Goal: Task Accomplishment & Management: Complete application form

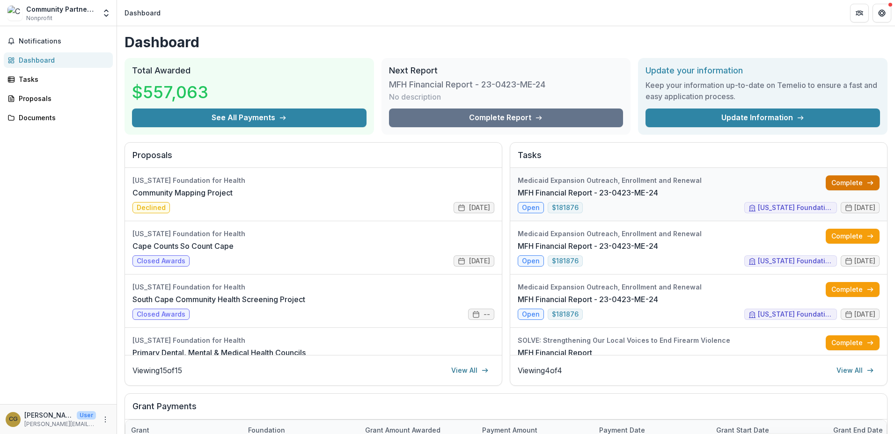
click at [838, 178] on link "Complete" at bounding box center [852, 182] width 54 height 15
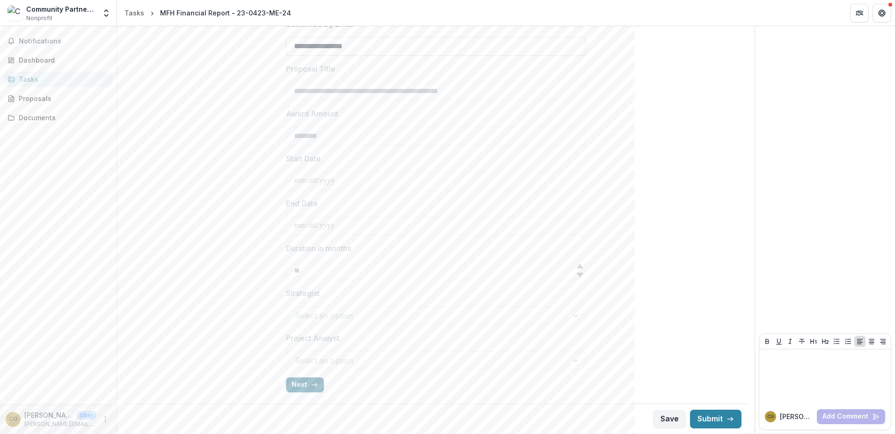
click at [305, 390] on button "Next" at bounding box center [305, 385] width 38 height 15
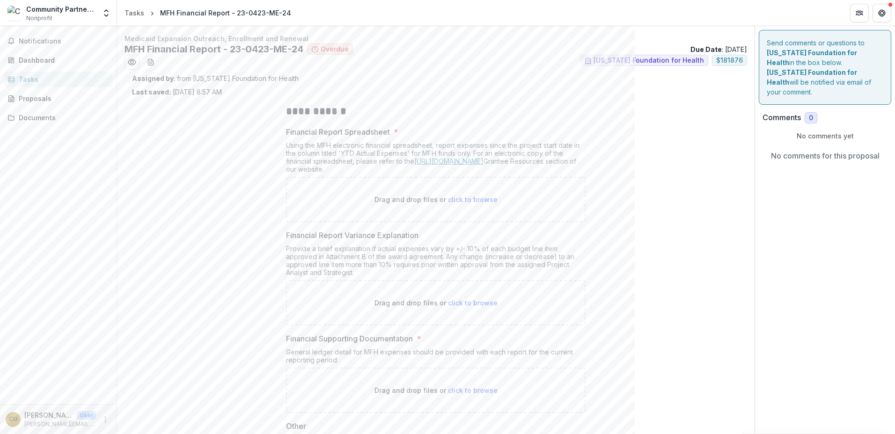
click at [456, 163] on link "[URL][DOMAIN_NAME]" at bounding box center [448, 161] width 69 height 8
click at [42, 62] on div "Dashboard" at bounding box center [62, 60] width 87 height 10
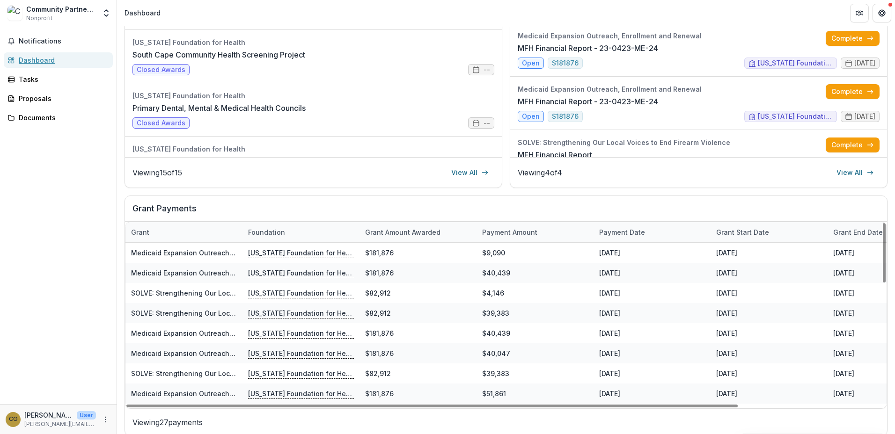
scroll to position [207, 0]
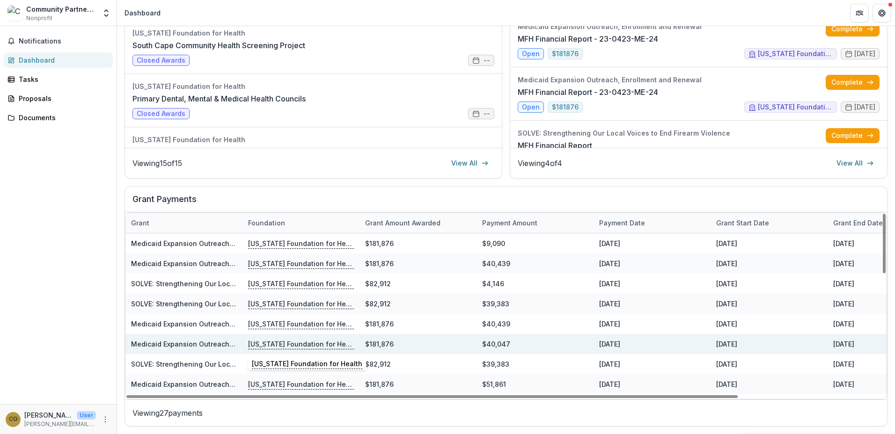
click at [287, 343] on p "[US_STATE] Foundation for Health" at bounding box center [301, 344] width 106 height 10
click at [154, 343] on link "Medicaid Expansion Outreach, Enrollment and Renewal" at bounding box center [222, 344] width 182 height 8
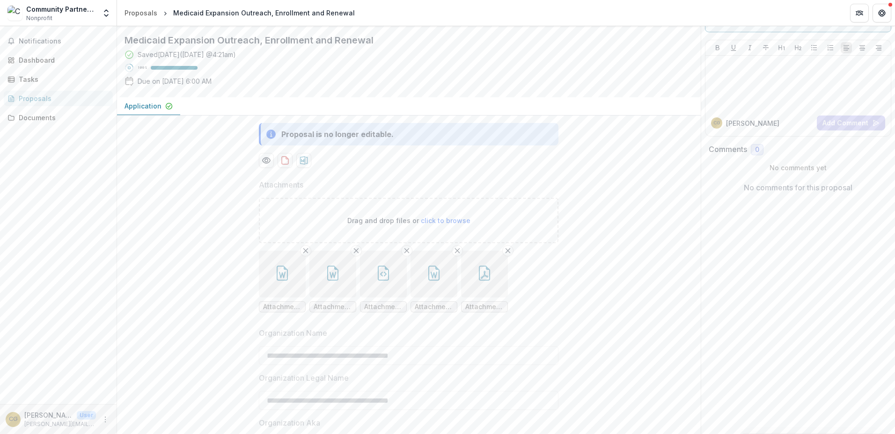
scroll to position [187, 0]
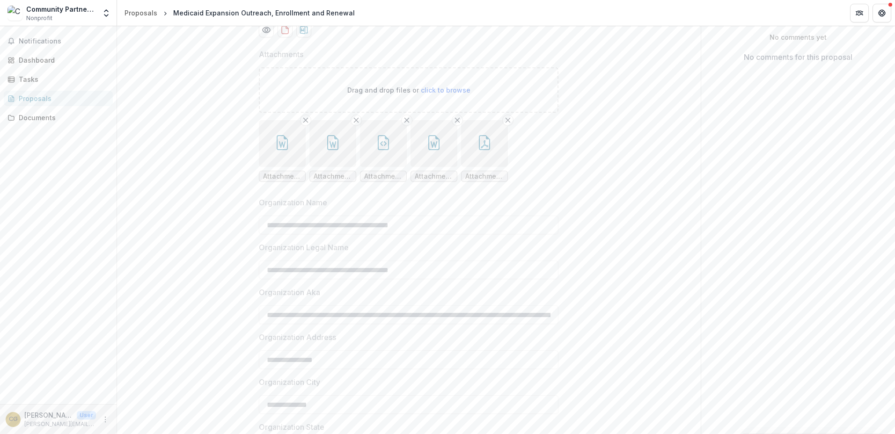
click at [284, 167] on button "button" at bounding box center [282, 143] width 47 height 47
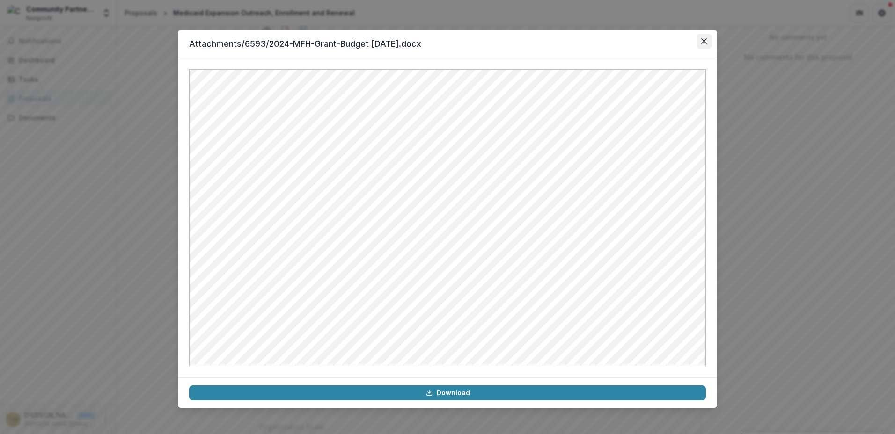
click at [707, 45] on button "Close" at bounding box center [703, 41] width 15 height 15
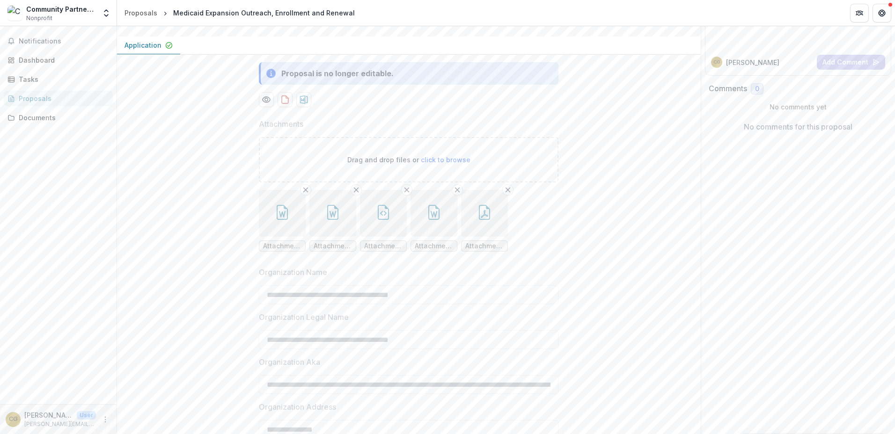
scroll to position [47, 0]
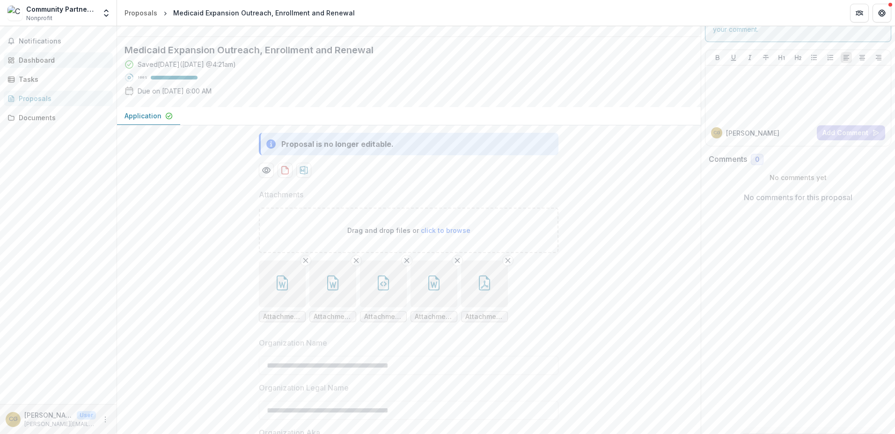
click at [35, 59] on div "Dashboard" at bounding box center [62, 60] width 87 height 10
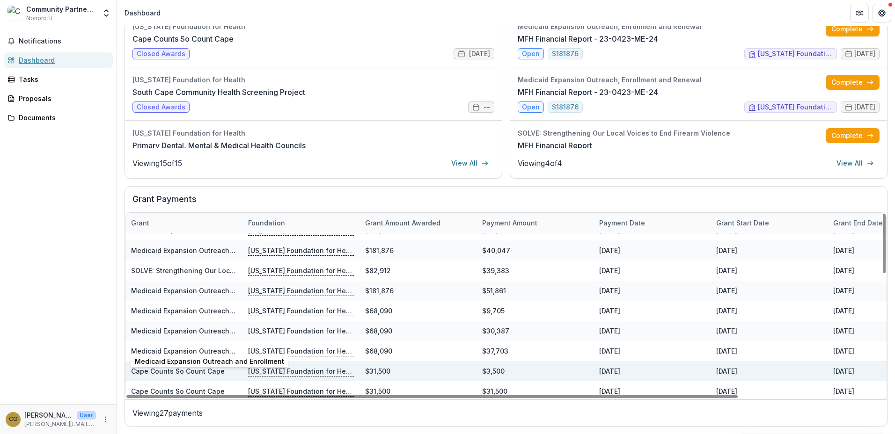
scroll to position [47, 0]
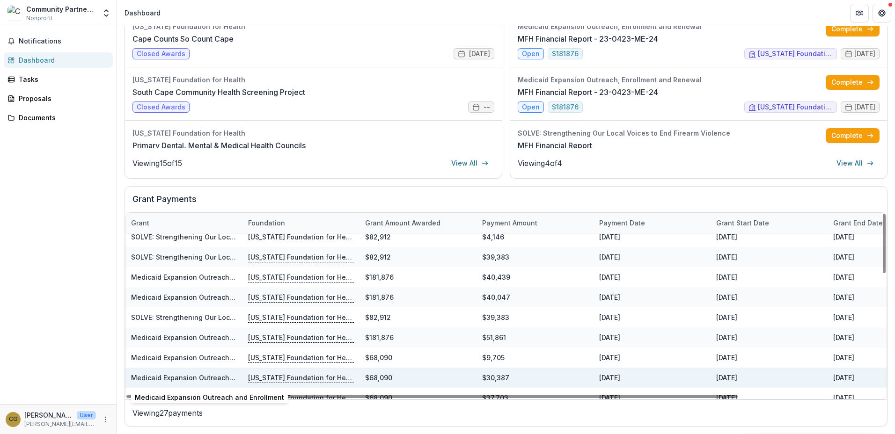
click at [171, 379] on link "Medicaid Expansion Outreach and Enrollment" at bounding box center [205, 378] width 149 height 8
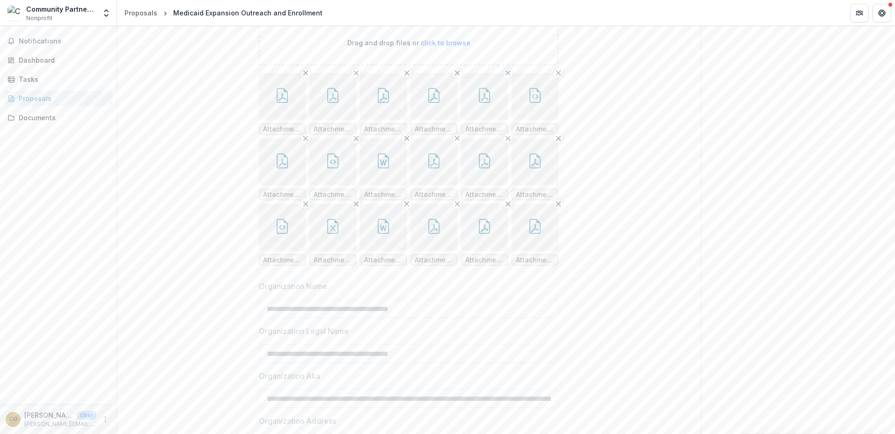
scroll to position [234, 0]
click at [525, 251] on button "button" at bounding box center [534, 227] width 47 height 47
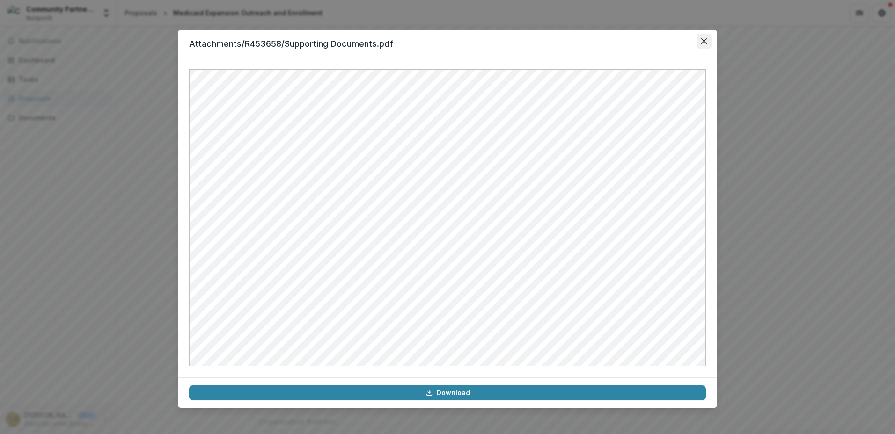
click at [702, 44] on button "Close" at bounding box center [703, 41] width 15 height 15
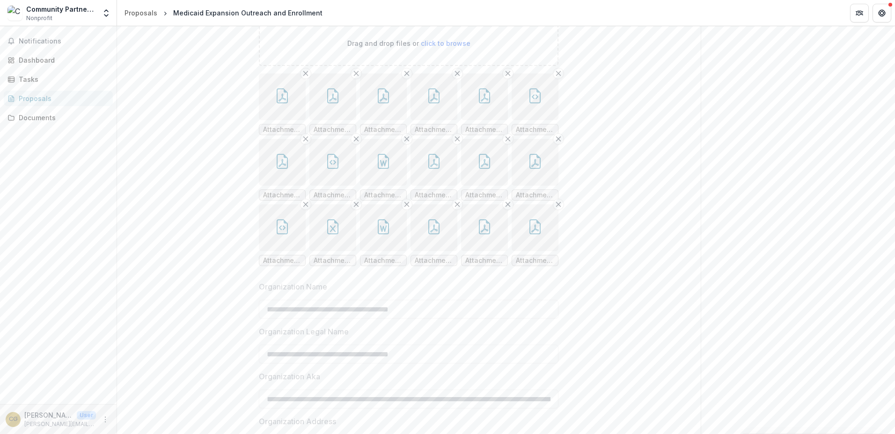
click at [470, 251] on button "button" at bounding box center [484, 227] width 47 height 47
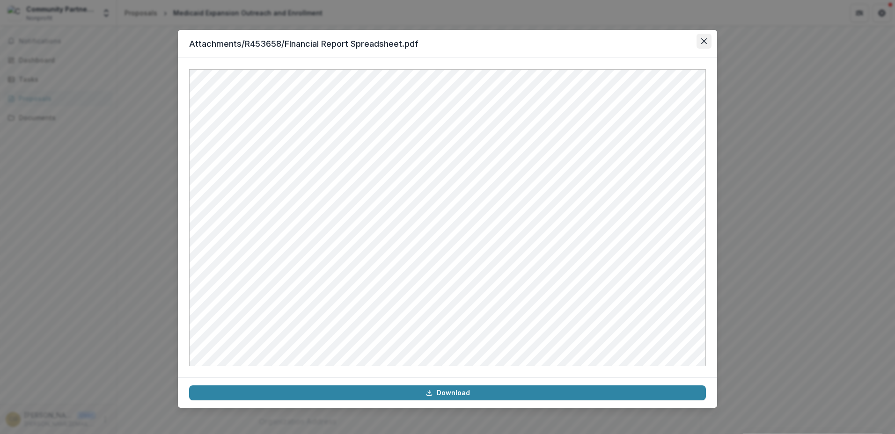
click at [701, 45] on button "Close" at bounding box center [703, 41] width 15 height 15
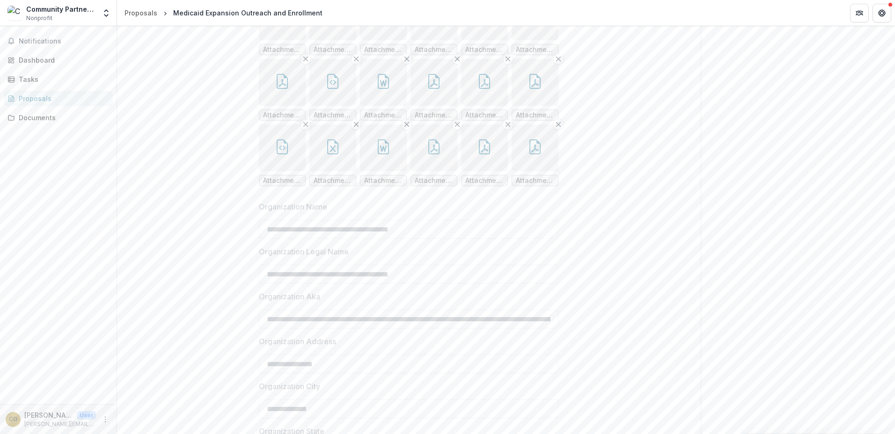
scroll to position [328, 0]
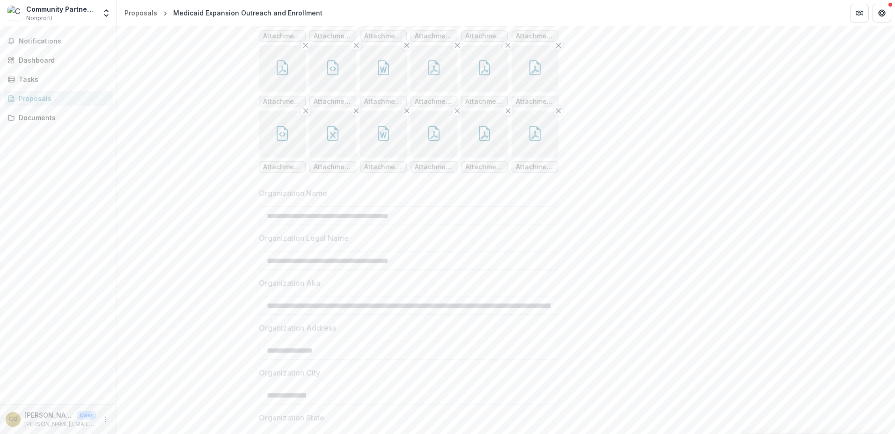
click at [431, 141] on icon "button" at bounding box center [433, 133] width 15 height 15
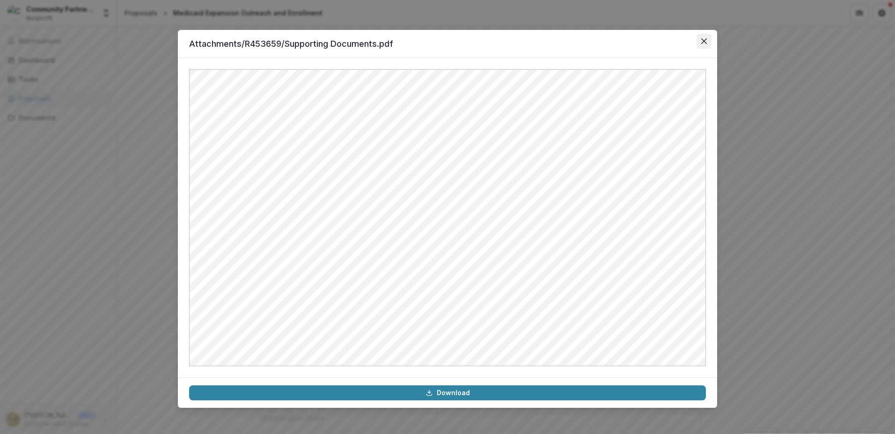
click at [703, 44] on button "Close" at bounding box center [703, 41] width 15 height 15
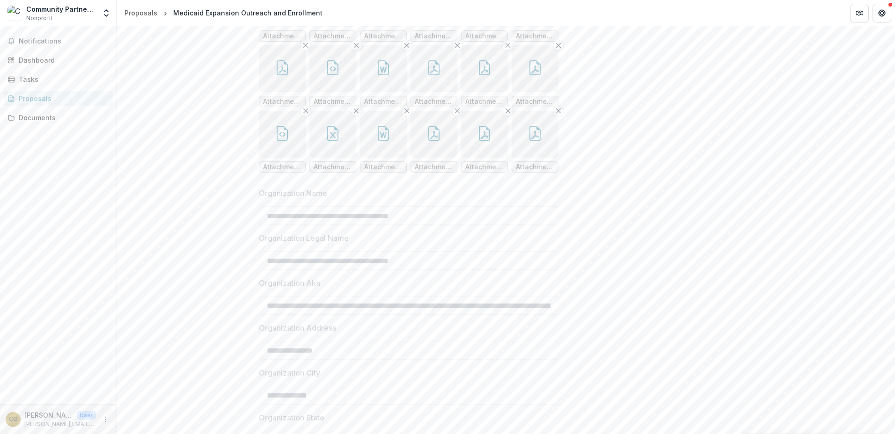
click at [282, 10] on icon "button" at bounding box center [282, 2] width 15 height 15
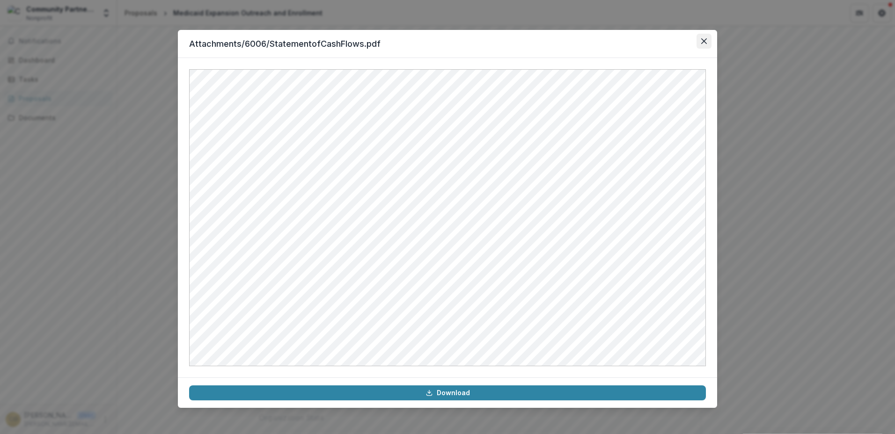
click at [703, 37] on button "Close" at bounding box center [703, 41] width 15 height 15
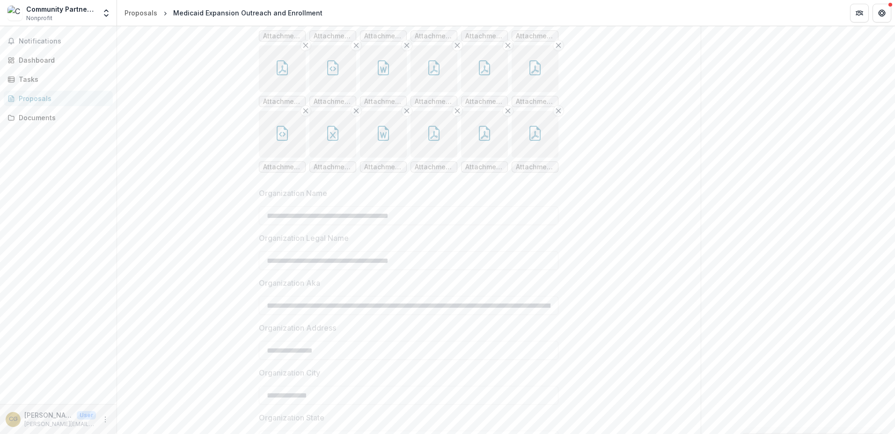
click at [342, 27] on button "button" at bounding box center [332, 3] width 47 height 47
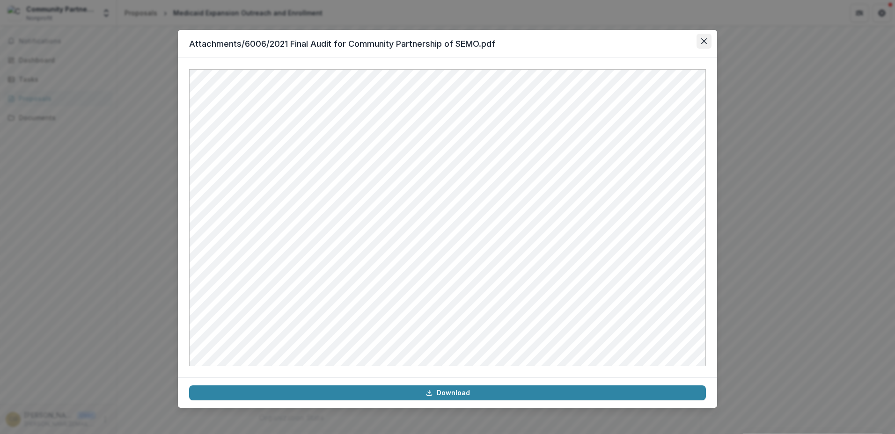
click at [702, 40] on icon "Close" at bounding box center [704, 41] width 6 height 6
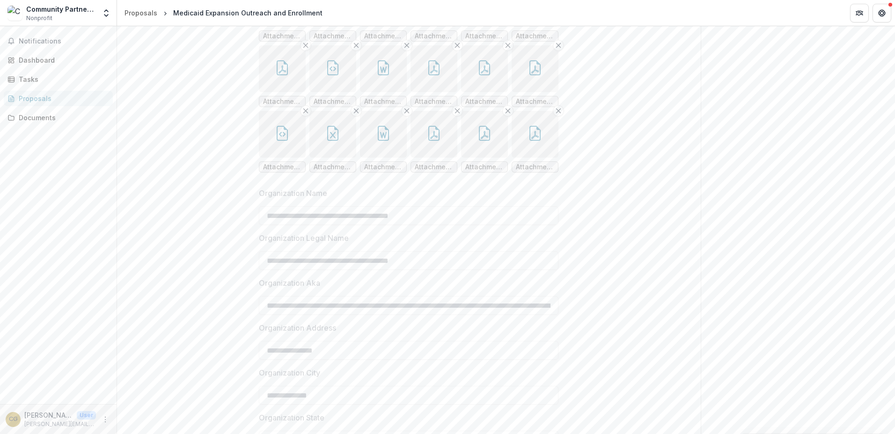
click at [386, 27] on button "button" at bounding box center [383, 3] width 47 height 47
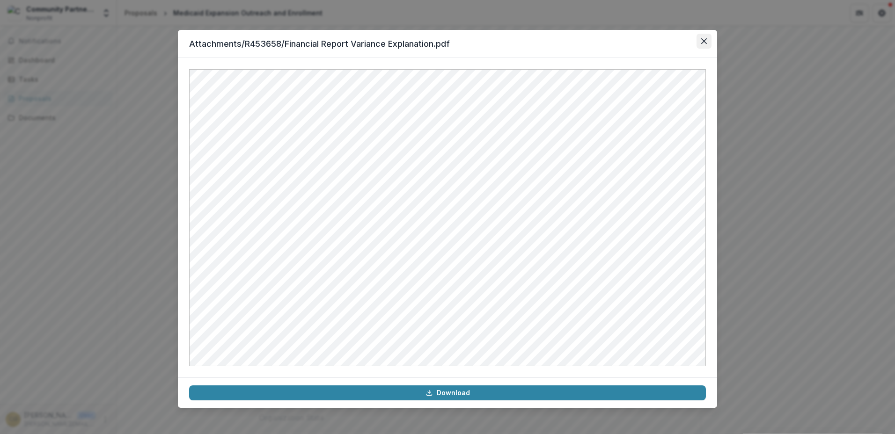
click at [705, 43] on icon "Close" at bounding box center [704, 41] width 6 height 6
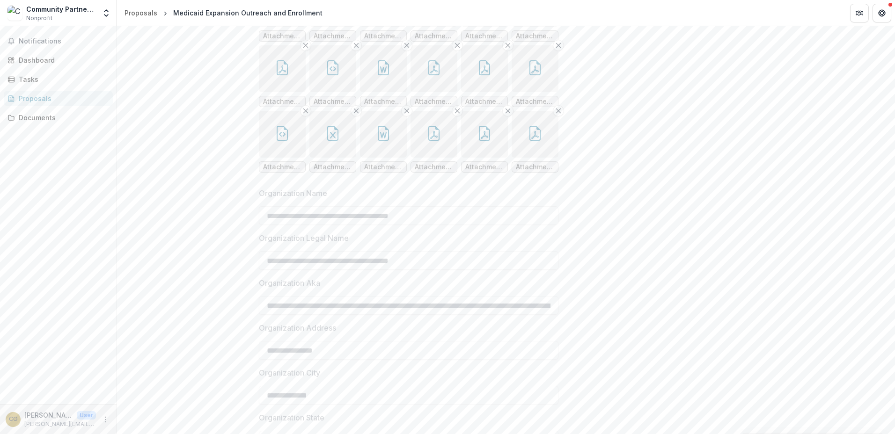
click at [433, 27] on button "button" at bounding box center [433, 3] width 47 height 47
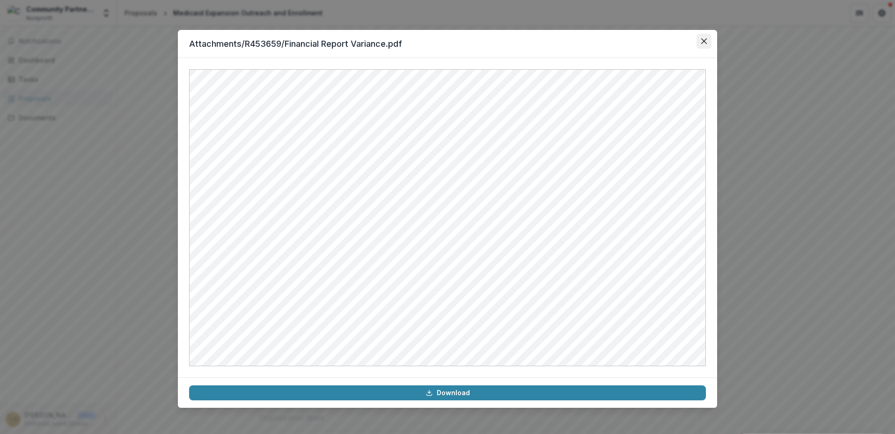
click at [710, 43] on button "Close" at bounding box center [703, 41] width 15 height 15
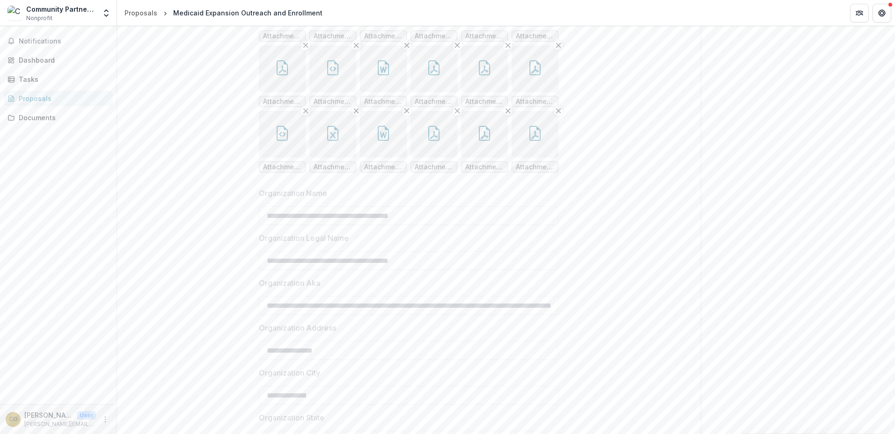
click at [473, 27] on button "button" at bounding box center [484, 3] width 47 height 47
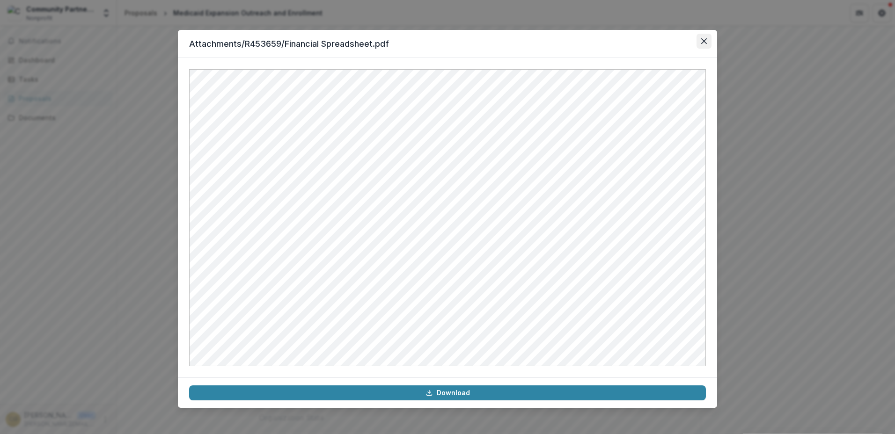
click at [705, 42] on icon "Close" at bounding box center [704, 41] width 6 height 6
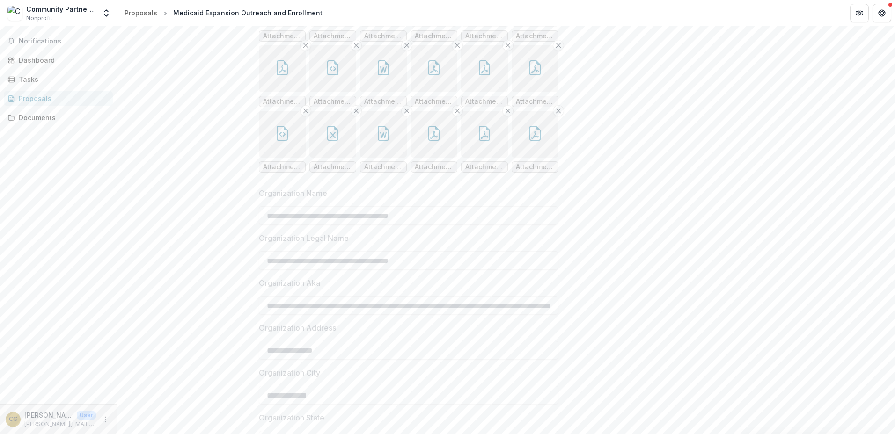
click at [530, 27] on button "button" at bounding box center [534, 3] width 47 height 47
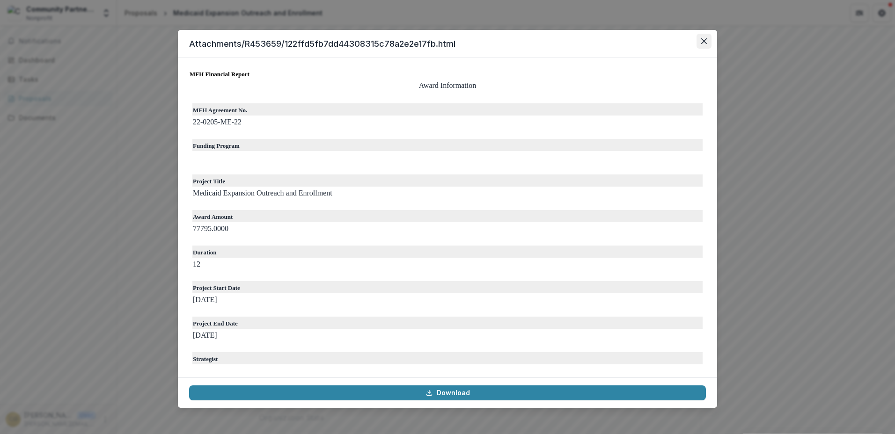
click at [707, 43] on button "Close" at bounding box center [703, 41] width 15 height 15
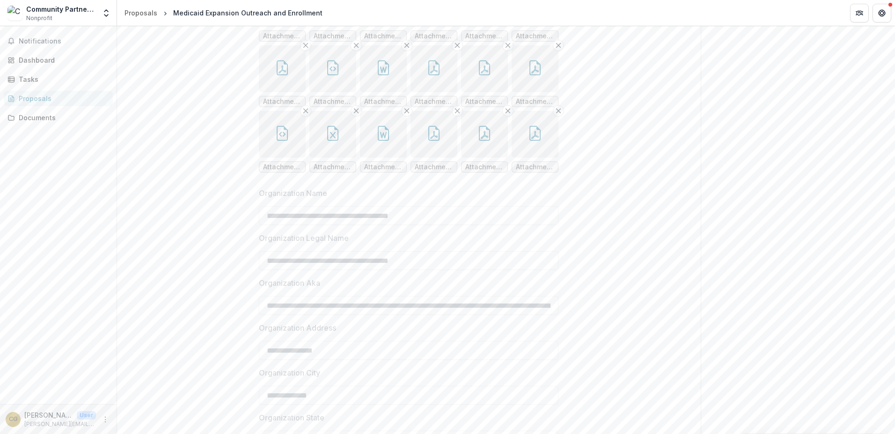
click at [283, 92] on button "button" at bounding box center [282, 68] width 47 height 47
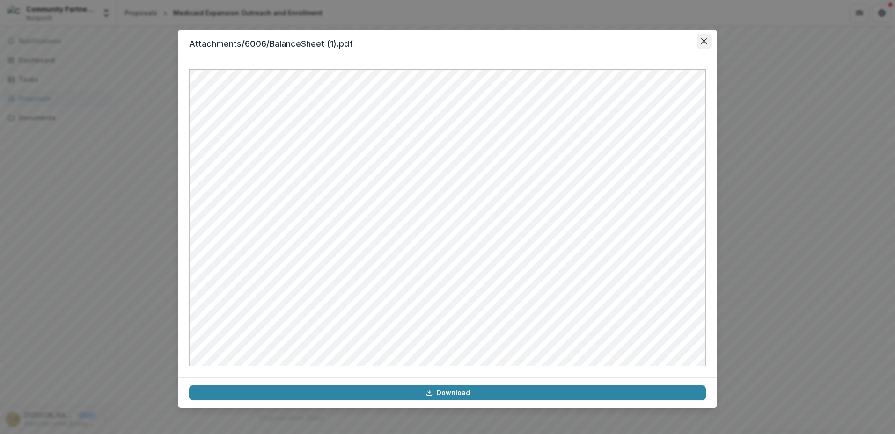
click at [709, 40] on button "Close" at bounding box center [703, 41] width 15 height 15
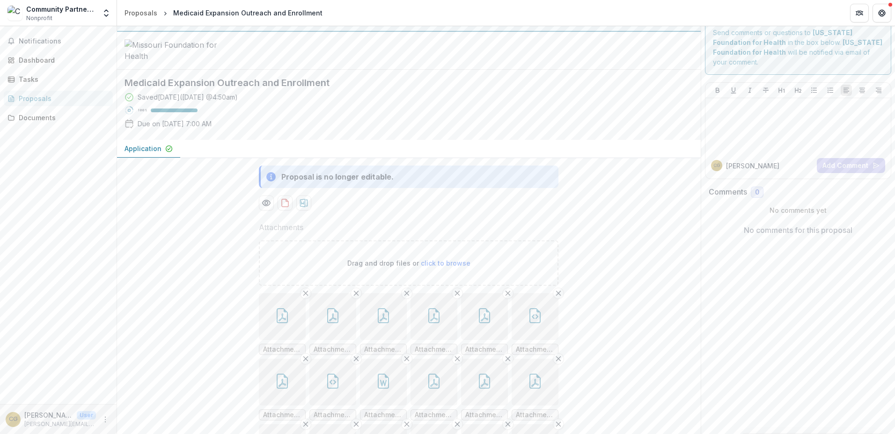
scroll to position [0, 0]
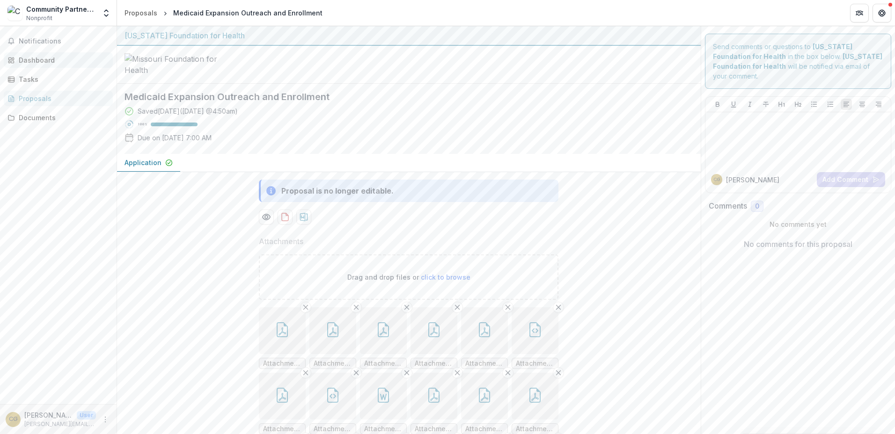
click at [50, 58] on div "Dashboard" at bounding box center [62, 60] width 87 height 10
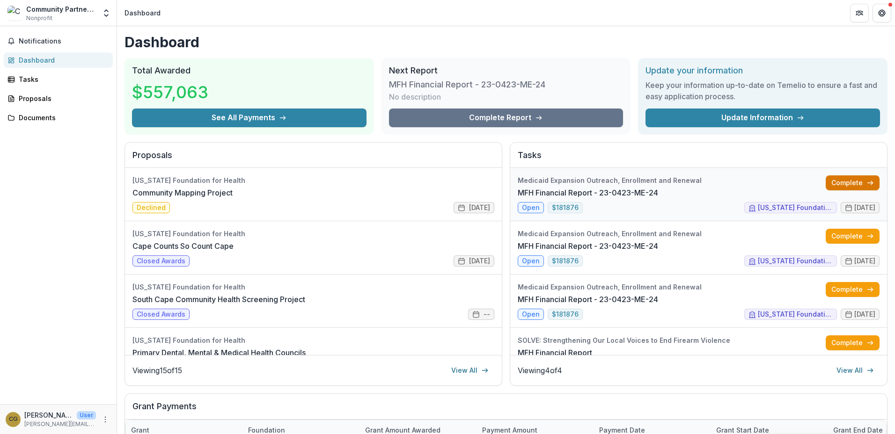
click at [847, 183] on link "Complete" at bounding box center [852, 182] width 54 height 15
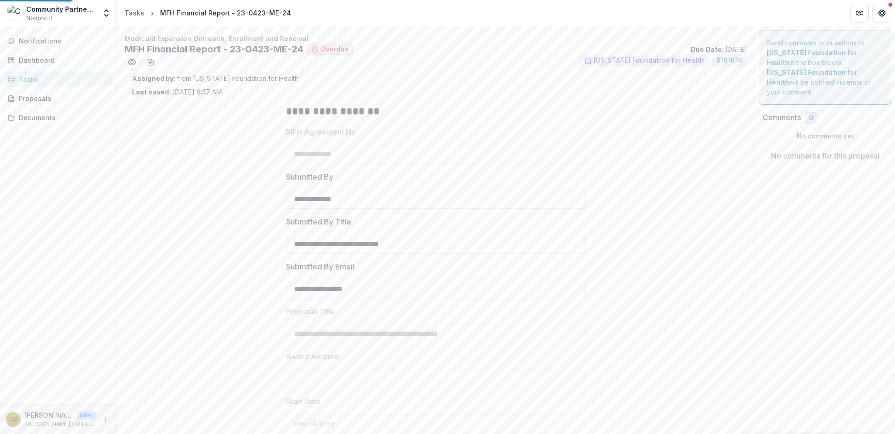
type input "********"
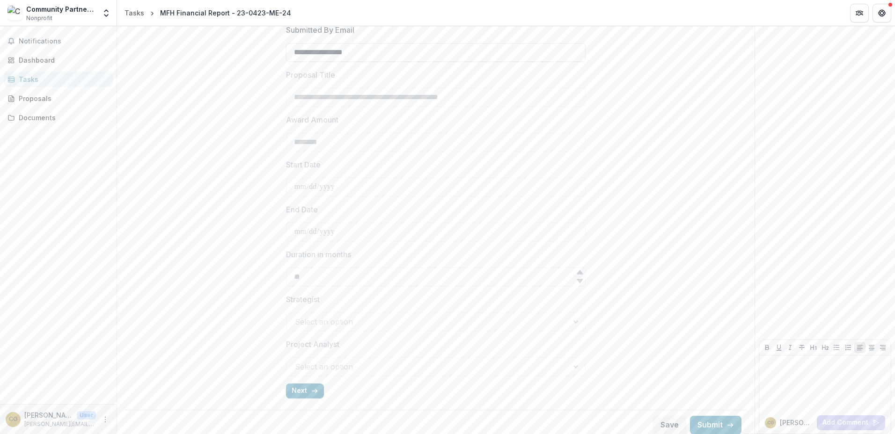
scroll to position [243, 0]
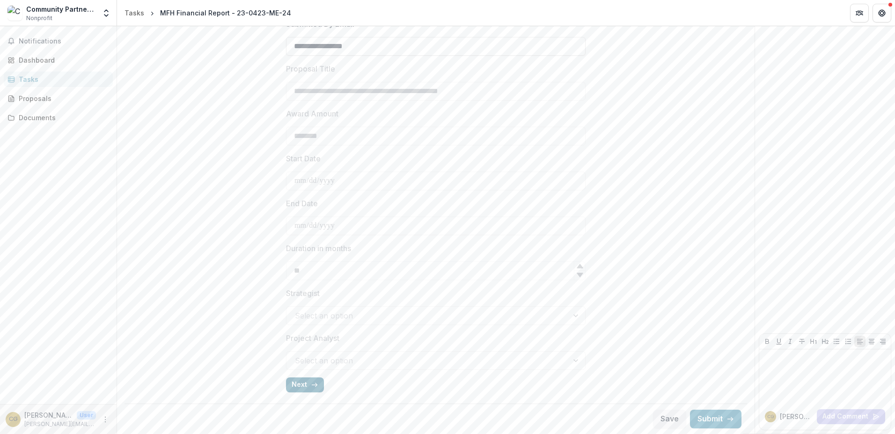
click at [306, 387] on button "Next" at bounding box center [305, 385] width 38 height 15
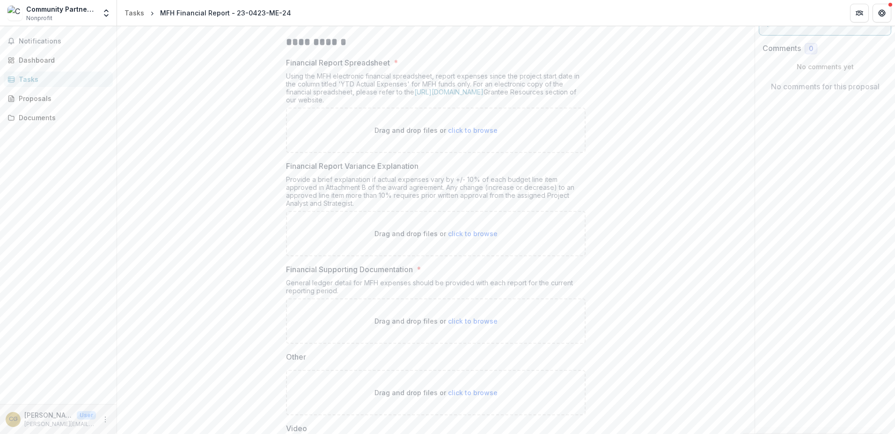
scroll to position [0, 0]
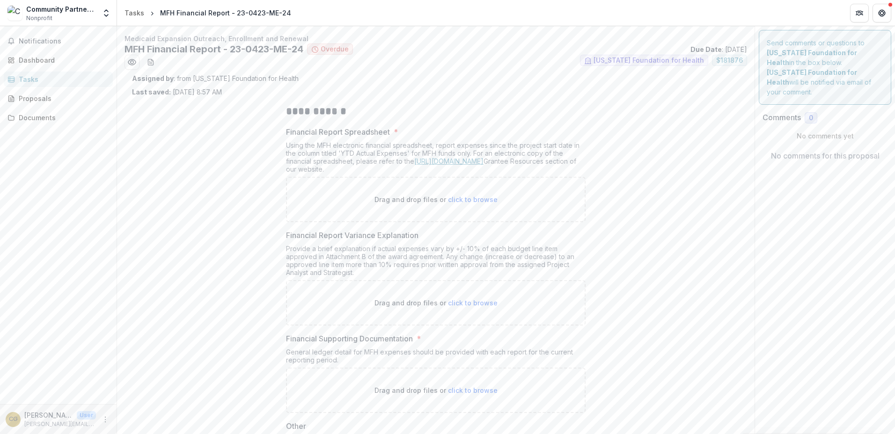
click at [459, 164] on link "[URL][DOMAIN_NAME]" at bounding box center [448, 161] width 69 height 8
click at [720, 61] on span "$ 181876" at bounding box center [729, 61] width 27 height 8
click at [45, 97] on div "Proposals" at bounding box center [62, 99] width 87 height 10
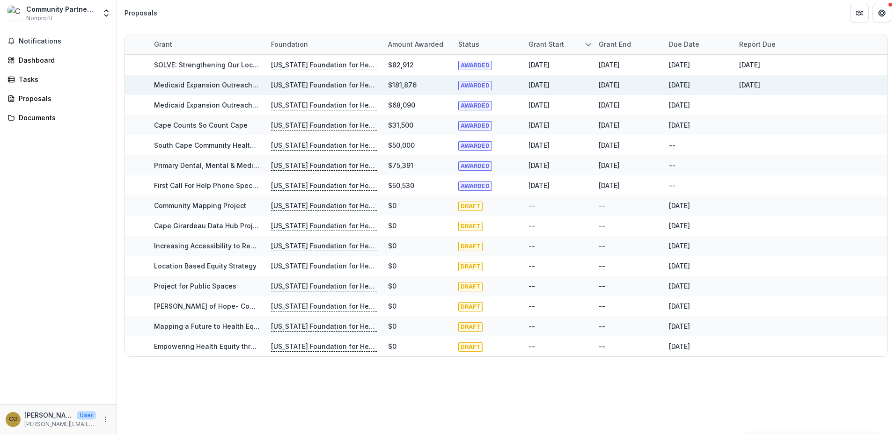
click at [336, 87] on p "[US_STATE] Foundation for Health" at bounding box center [324, 85] width 106 height 10
click at [226, 83] on link "Medicaid Expansion Outreach, Enrollment and Renewal" at bounding box center [245, 85] width 182 height 8
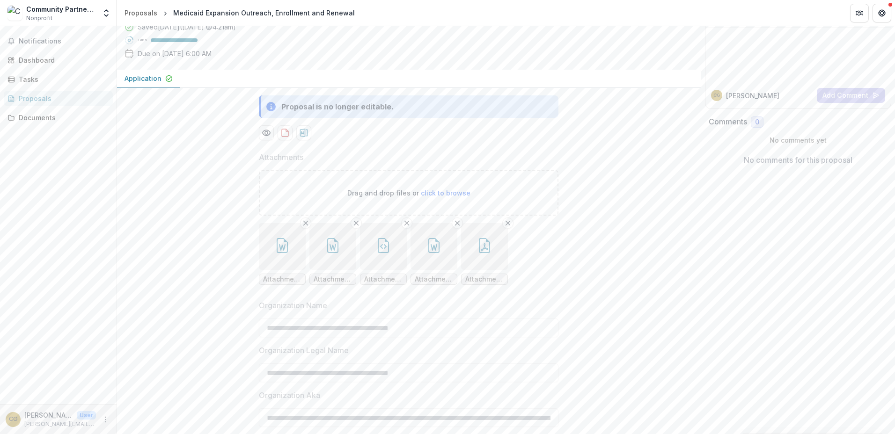
scroll to position [94, 0]
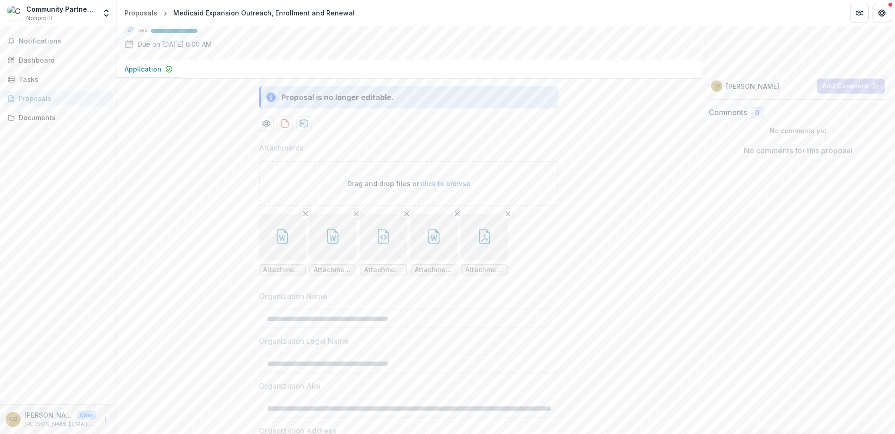
click at [276, 261] on button "button" at bounding box center [282, 237] width 47 height 47
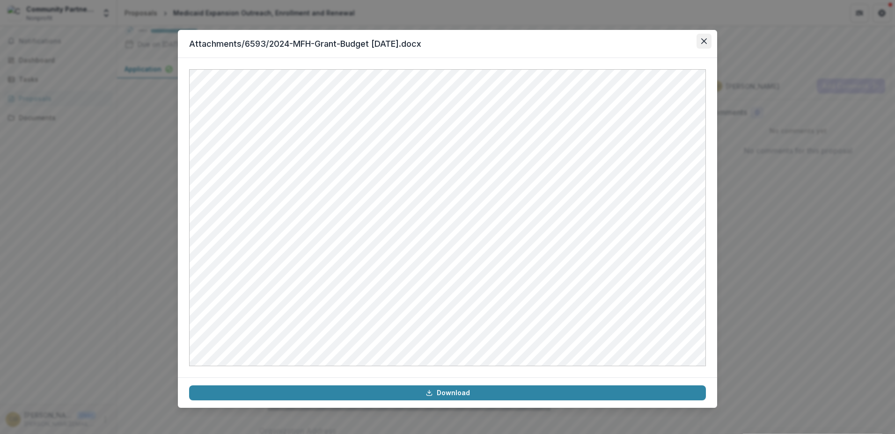
click at [706, 38] on icon "Close" at bounding box center [704, 41] width 6 height 6
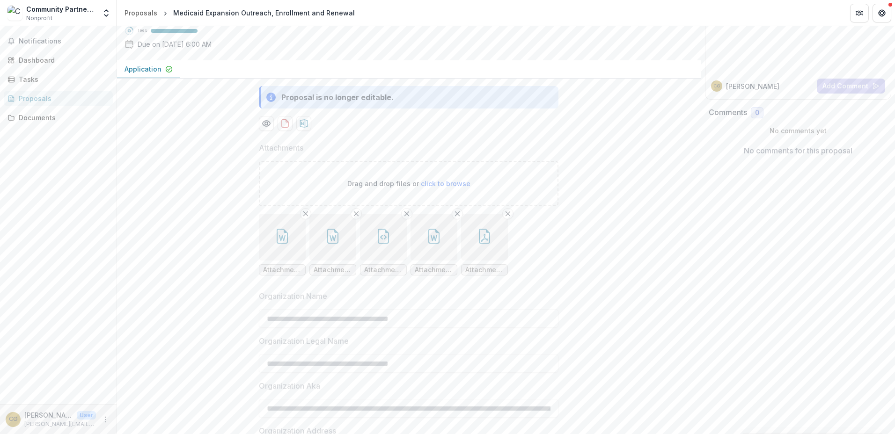
click at [330, 244] on icon "button" at bounding box center [332, 236] width 15 height 15
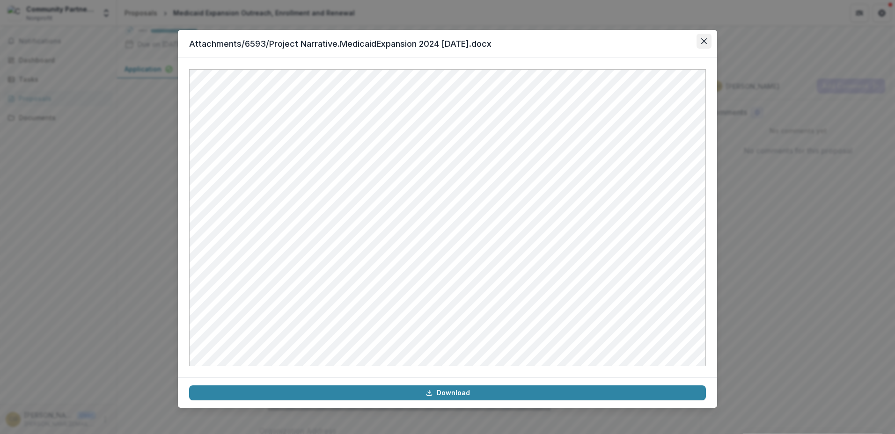
click at [705, 40] on icon "Close" at bounding box center [704, 41] width 6 height 6
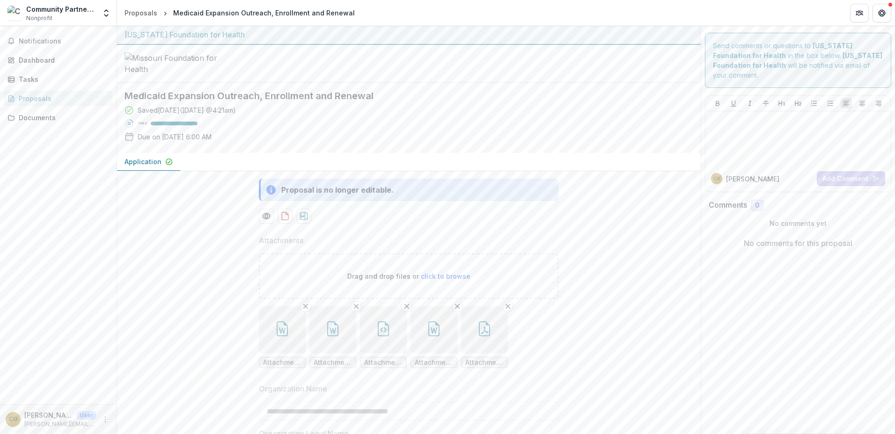
scroll to position [0, 0]
click at [35, 96] on div "Proposals" at bounding box center [62, 99] width 87 height 10
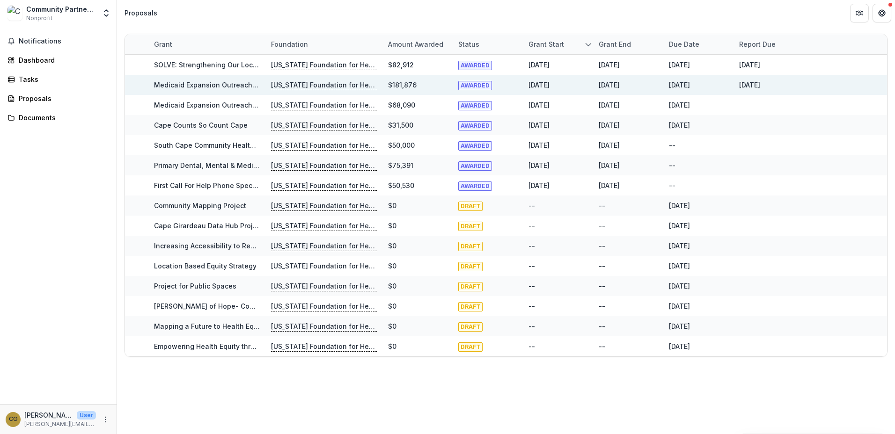
click at [690, 87] on div "[DATE]" at bounding box center [679, 85] width 21 height 10
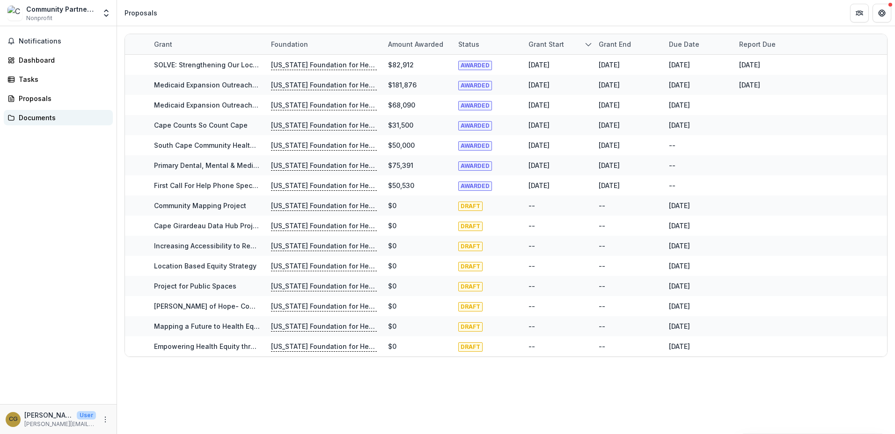
click at [41, 115] on div "Documents" at bounding box center [62, 118] width 87 height 10
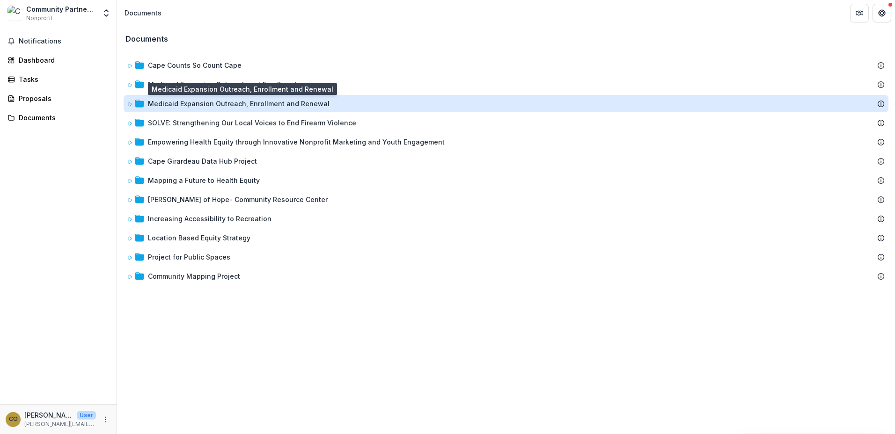
click at [204, 100] on div "Medicaid Expansion Outreach, Enrollment and Renewal" at bounding box center [239, 104] width 182 height 10
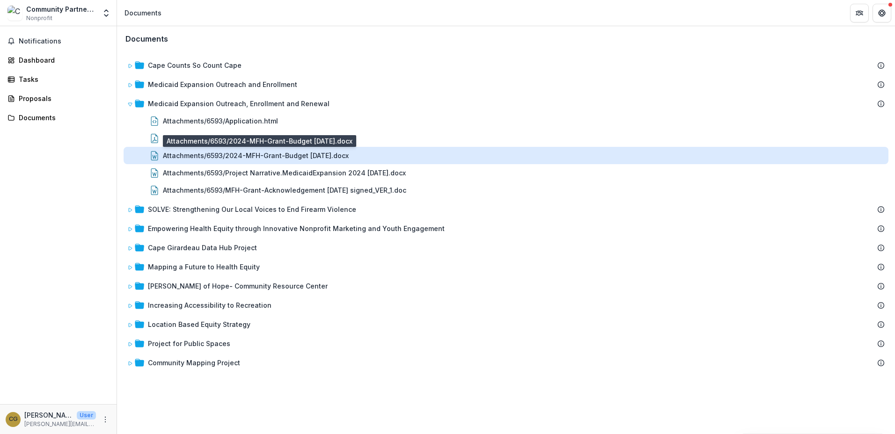
click at [207, 158] on div "Attachments/6593/2024-MFH-Grant-Budget [DATE].docx" at bounding box center [256, 156] width 186 height 10
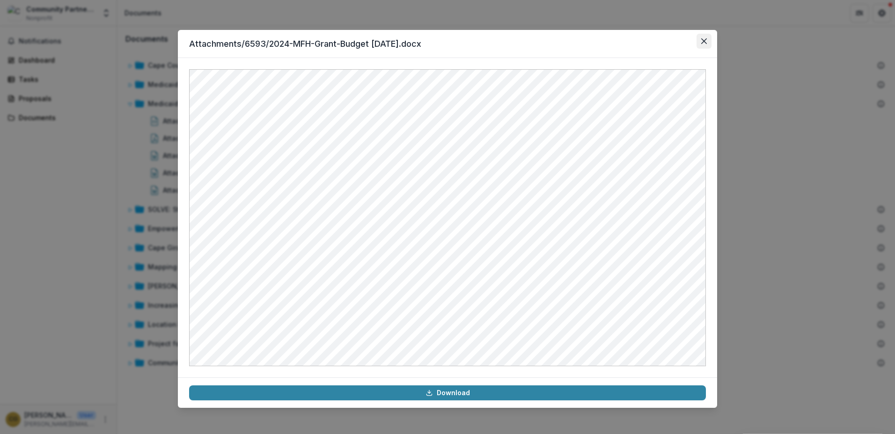
click at [703, 40] on icon "Close" at bounding box center [704, 41] width 6 height 6
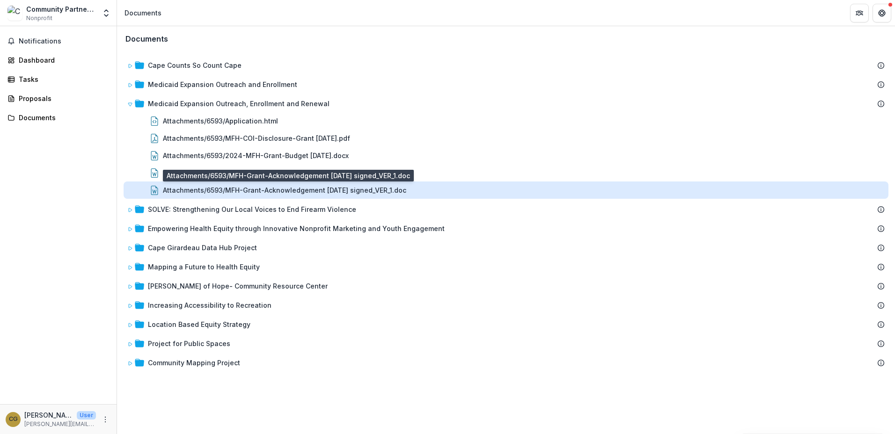
click at [370, 191] on div "Attachments/6593/MFH-Grant-Acknowledgement [DATE] signed_VER_1.doc" at bounding box center [284, 190] width 243 height 10
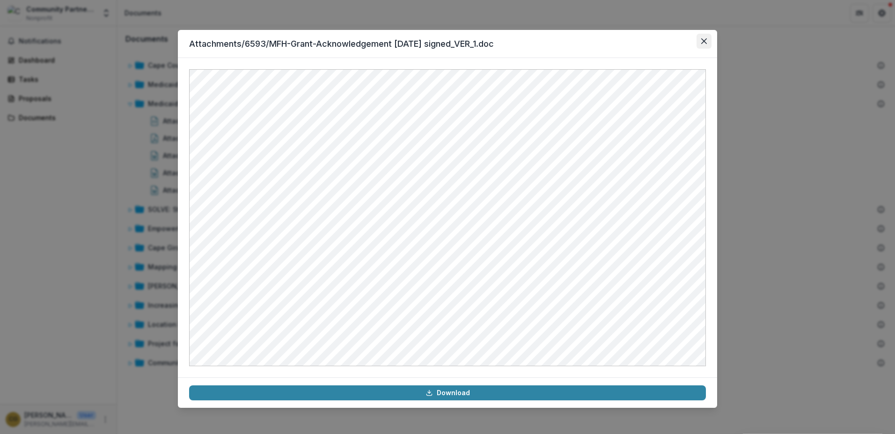
click at [705, 39] on icon "Close" at bounding box center [704, 41] width 6 height 6
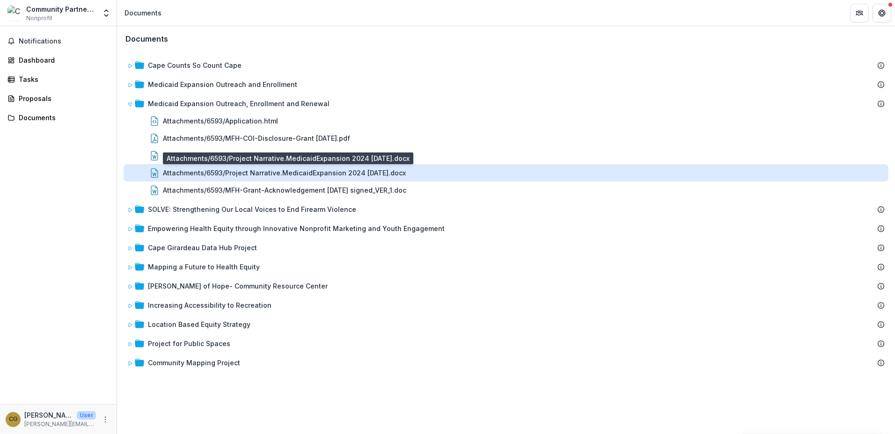
click at [337, 172] on div "Attachments/6593/Project Narrative.MedicaidExpansion 2024 [DATE].docx" at bounding box center [284, 173] width 243 height 10
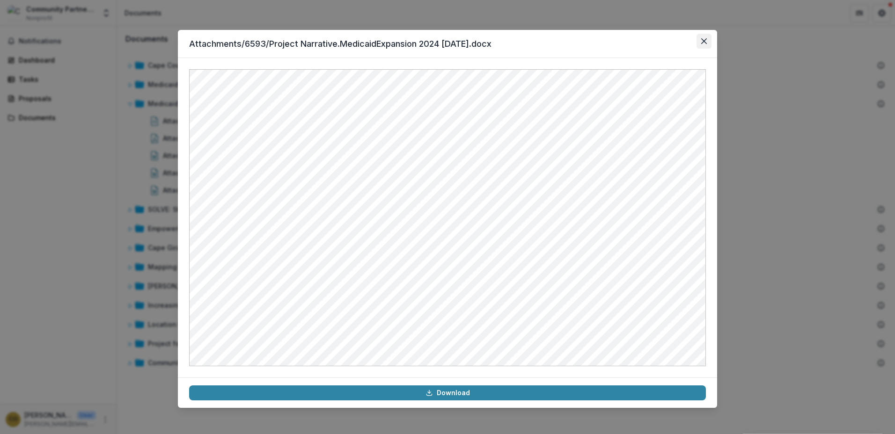
click at [699, 39] on button "Close" at bounding box center [703, 41] width 15 height 15
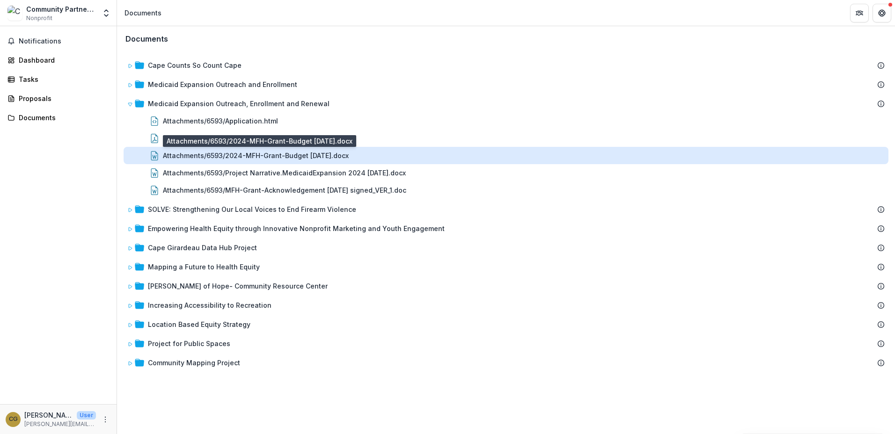
click at [326, 158] on div "Attachments/6593/2024-MFH-Grant-Budget [DATE].docx" at bounding box center [256, 156] width 186 height 10
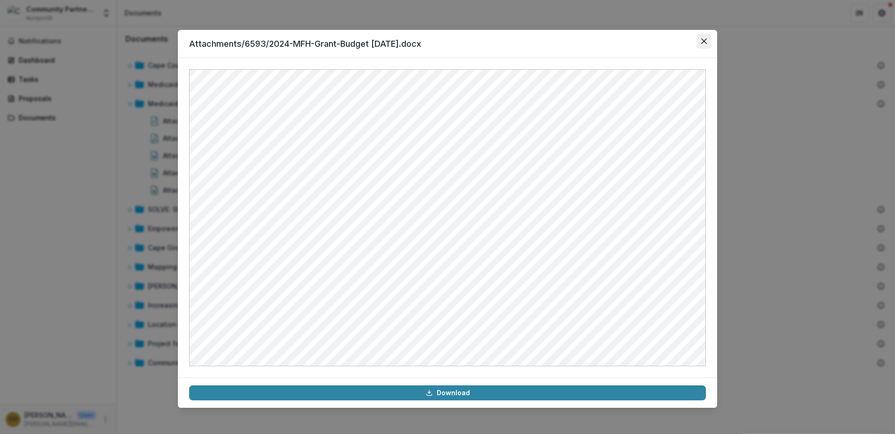
click at [705, 39] on icon "Close" at bounding box center [704, 41] width 6 height 6
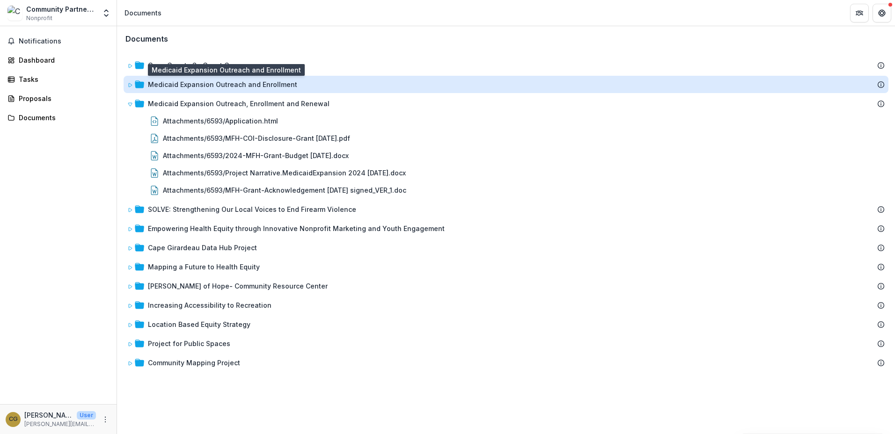
click at [215, 87] on div "Medicaid Expansion Outreach and Enrollment" at bounding box center [222, 85] width 149 height 10
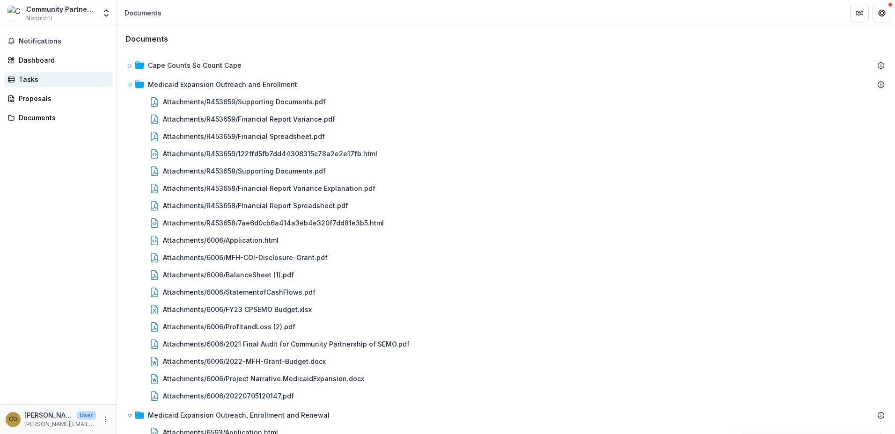
click at [34, 80] on div "Tasks" at bounding box center [62, 79] width 87 height 10
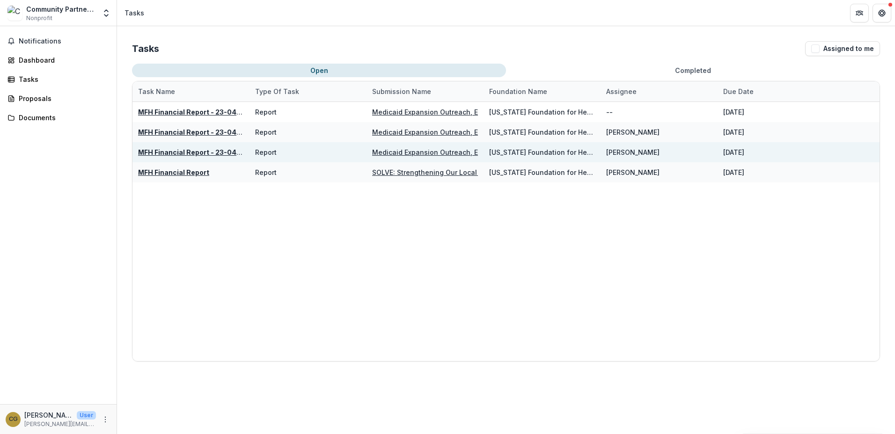
click at [214, 152] on u "MFH Financial Report - 23-0423-ME-24" at bounding box center [204, 152] width 132 height 8
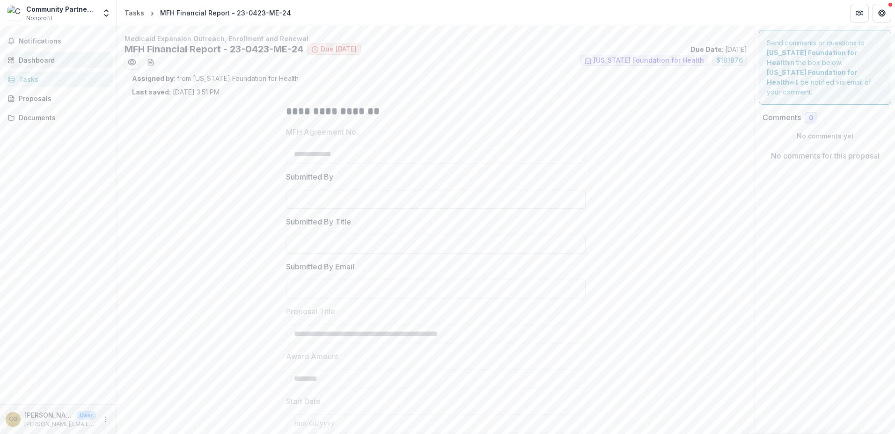
click at [38, 58] on div "Dashboard" at bounding box center [62, 60] width 87 height 10
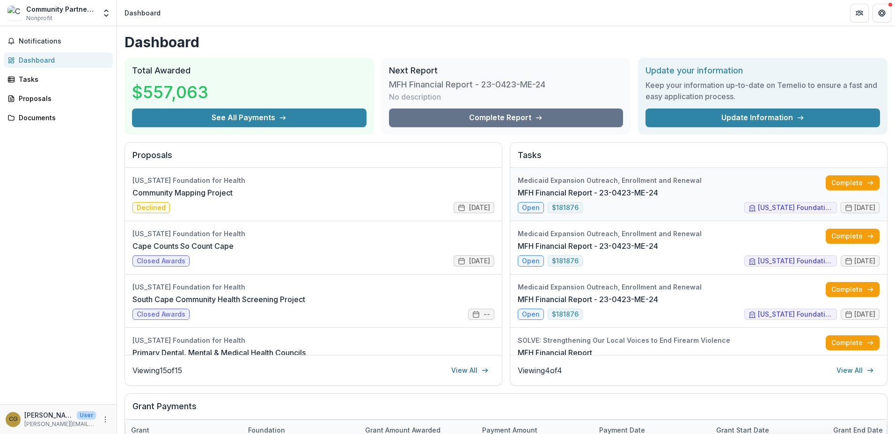
click at [658, 198] on link "MFH Financial Report - 23-0423-ME-24" at bounding box center [587, 192] width 140 height 11
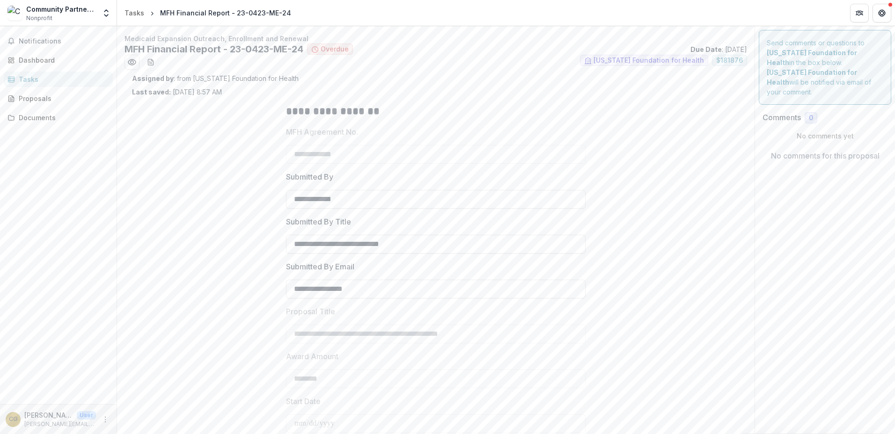
click at [39, 52] on div "Notifications Dashboard Tasks Proposals Documents" at bounding box center [58, 215] width 117 height 378
click at [39, 58] on div "Dashboard" at bounding box center [62, 60] width 87 height 10
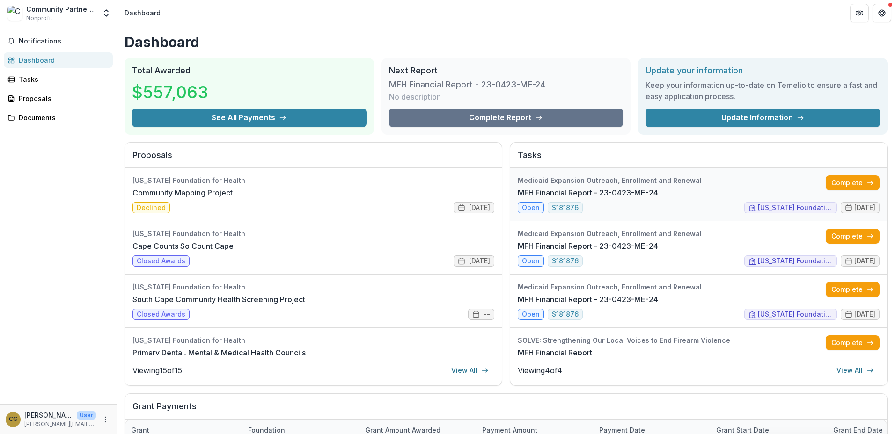
click at [571, 187] on link "MFH Financial Report - 23-0423-ME-24" at bounding box center [587, 192] width 140 height 11
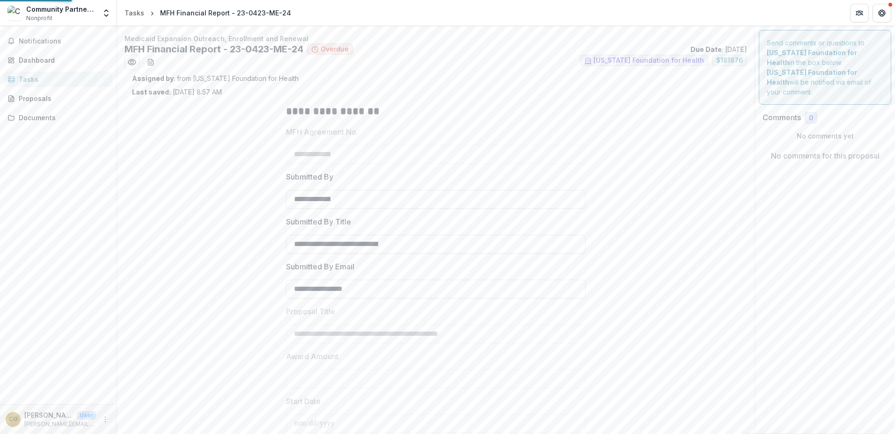
type input "********"
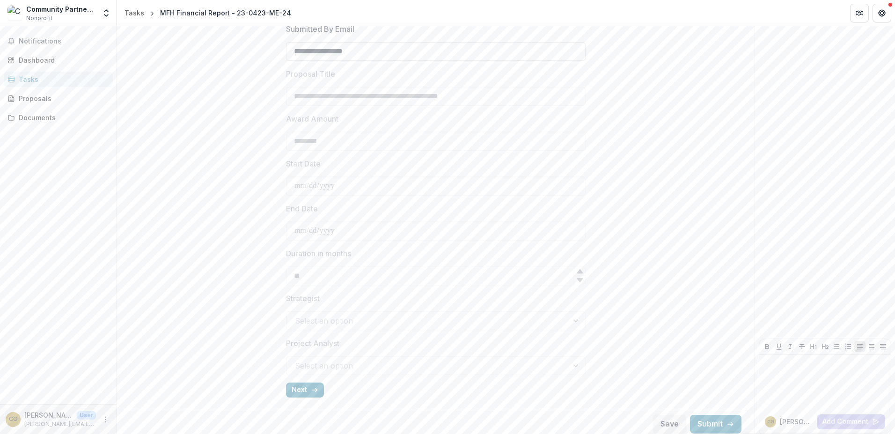
scroll to position [243, 0]
click at [318, 383] on button "Next" at bounding box center [305, 385] width 38 height 15
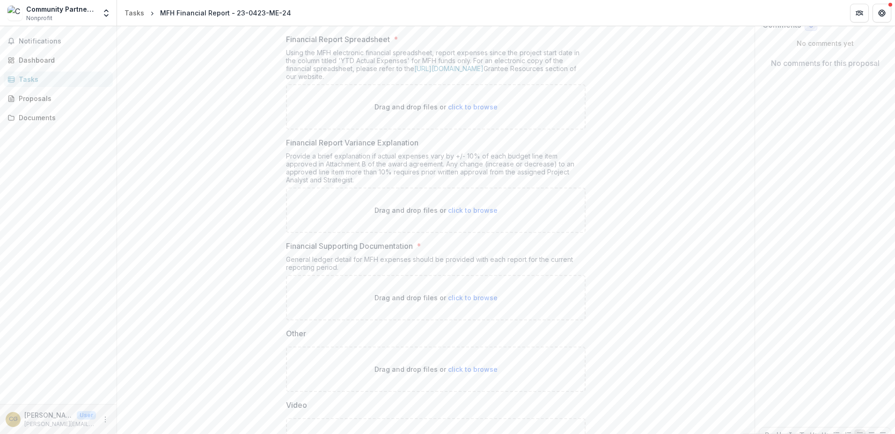
scroll to position [0, 0]
